Goal: Task Accomplishment & Management: Manage account settings

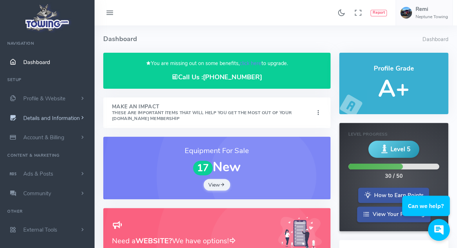
click at [48, 117] on span "Details and Information" at bounding box center [51, 117] width 57 height 7
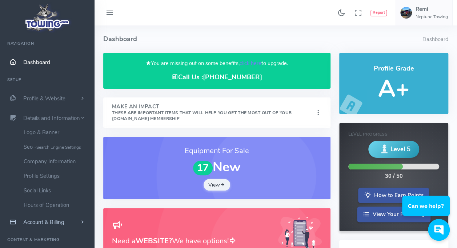
click at [43, 220] on span "Account & Billing" at bounding box center [43, 221] width 41 height 7
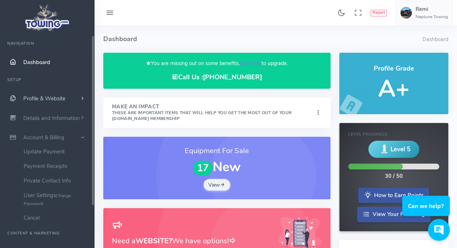
click at [44, 100] on span "Profile & Website" at bounding box center [44, 98] width 42 height 7
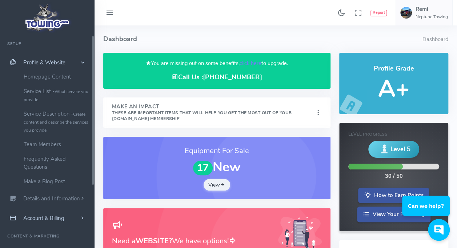
scroll to position [105, 0]
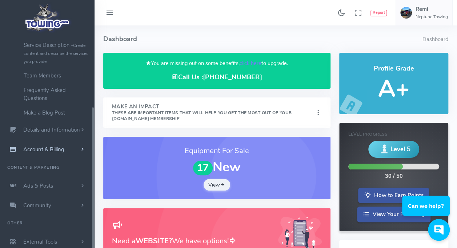
click at [45, 152] on span "Account & Billing" at bounding box center [43, 149] width 41 height 7
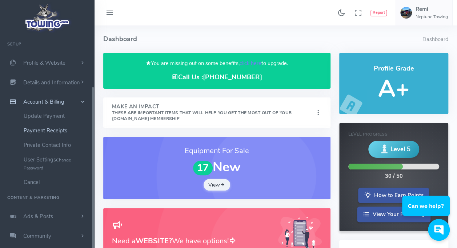
scroll to position [0, 0]
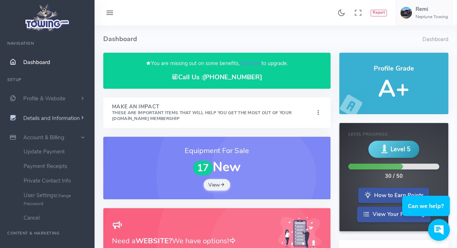
click at [48, 118] on span "Details and Information" at bounding box center [51, 117] width 57 height 7
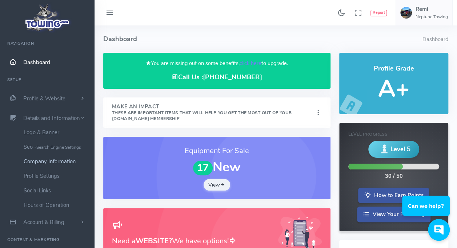
click at [54, 160] on link "Company Information" at bounding box center [56, 161] width 76 height 15
click at [45, 174] on link "Profile Settings" at bounding box center [56, 176] width 76 height 15
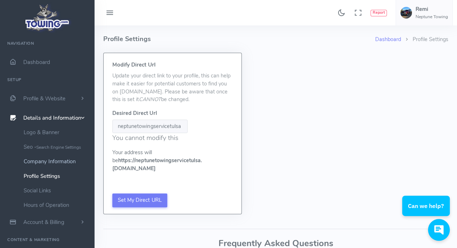
click at [44, 161] on link "Company Information" at bounding box center [56, 161] width 76 height 15
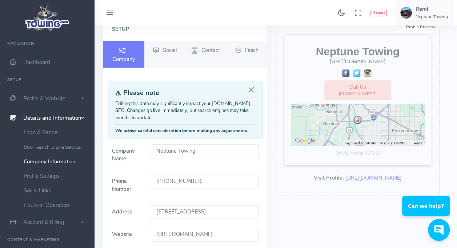
scroll to position [109, 0]
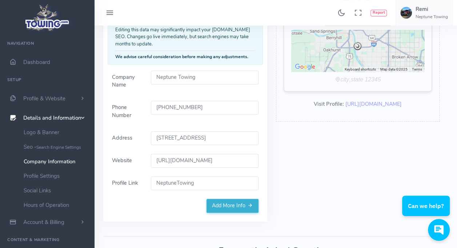
drag, startPoint x: 206, startPoint y: 184, endPoint x: 140, endPoint y: 184, distance: 66.9
click at [140, 184] on div "Profile Link NeptuneTowing" at bounding box center [185, 183] width 155 height 14
click at [233, 206] on link "Add More Info" at bounding box center [232, 206] width 52 height 14
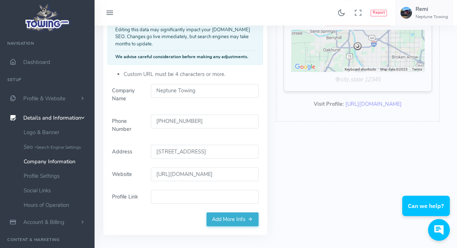
click at [214, 201] on input "Profile Link" at bounding box center [205, 197] width 108 height 14
click at [286, 194] on div "Profile Preview Edit Neptune Towing https://neptunetowingllc.com/ Call Us (539)…" at bounding box center [358, 94] width 173 height 300
drag, startPoint x: 244, startPoint y: 214, endPoint x: 241, endPoint y: 218, distance: 4.1
click at [244, 215] on link "Add More Info" at bounding box center [232, 219] width 52 height 14
click at [273, 154] on div "Profile Preview Edit Neptune Towing https://neptunetowingllc.com/ Call Us (539)…" at bounding box center [358, 94] width 173 height 300
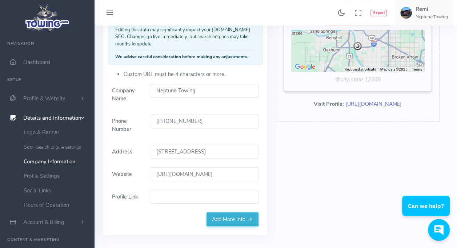
click at [376, 105] on link "[URL][DOMAIN_NAME]" at bounding box center [373, 103] width 56 height 7
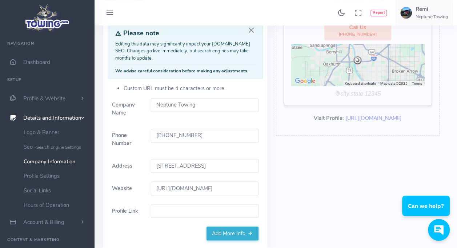
scroll to position [145, 0]
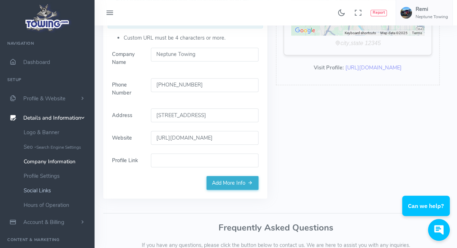
click at [49, 191] on link "Social Links" at bounding box center [56, 190] width 76 height 15
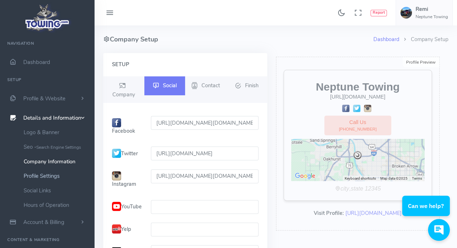
click at [47, 175] on link "Profile Settings" at bounding box center [56, 176] width 76 height 15
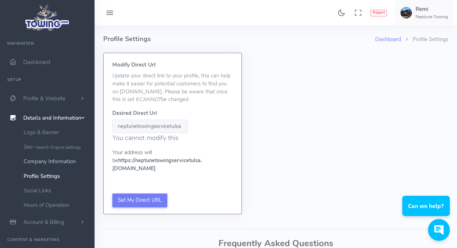
click at [44, 160] on link "Company Information" at bounding box center [56, 161] width 76 height 15
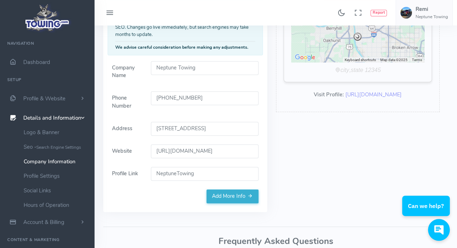
scroll to position [39, 0]
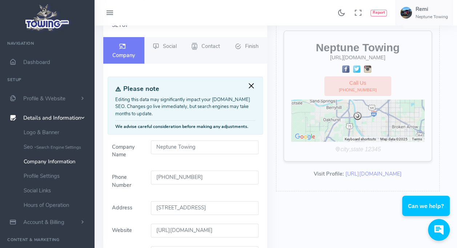
click at [252, 86] on button "Close" at bounding box center [251, 86] width 8 height 8
